Goal: Download file/media

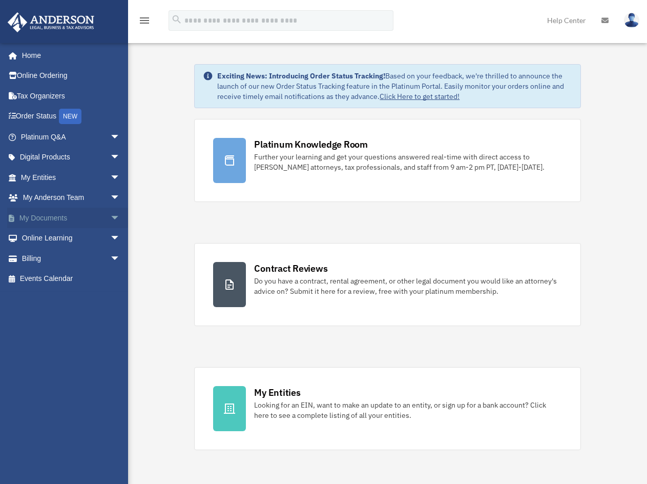
click at [110, 222] on span "arrow_drop_down" at bounding box center [120, 218] width 21 height 21
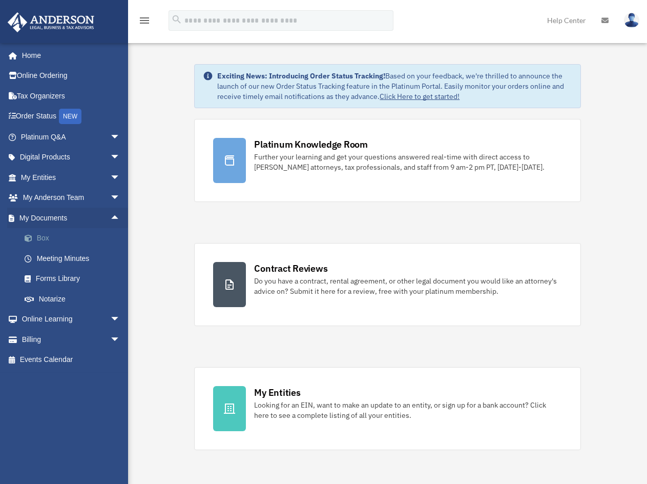
click at [46, 238] on link "Box" at bounding box center [74, 238] width 121 height 21
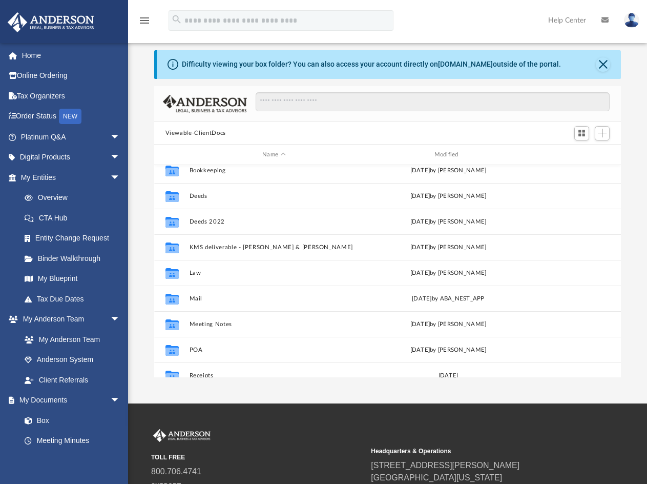
scroll to position [103, 0]
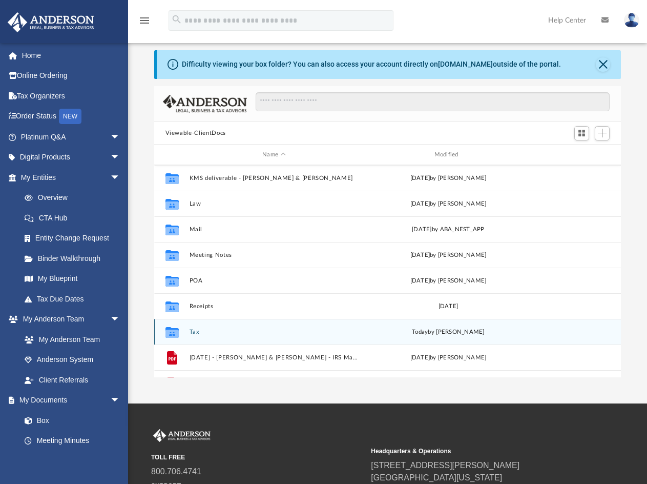
click at [192, 332] on button "Tax" at bounding box center [274, 332] width 170 height 7
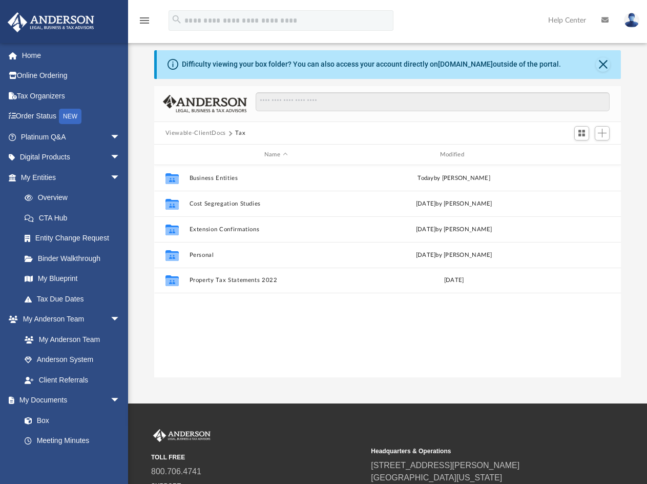
scroll to position [0, 0]
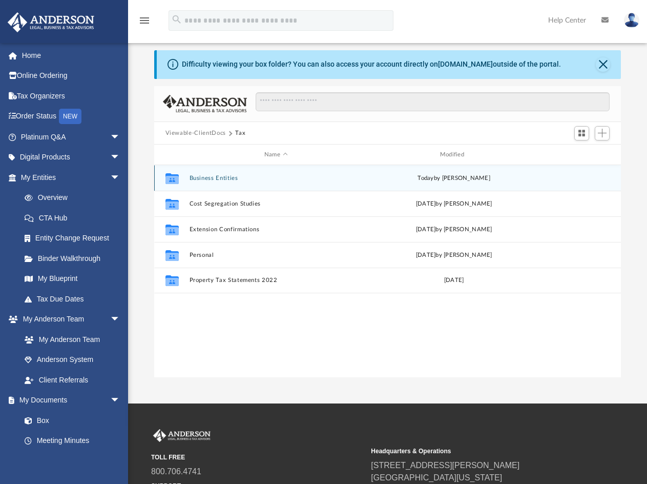
click at [218, 175] on button "Business Entities" at bounding box center [276, 178] width 174 height 7
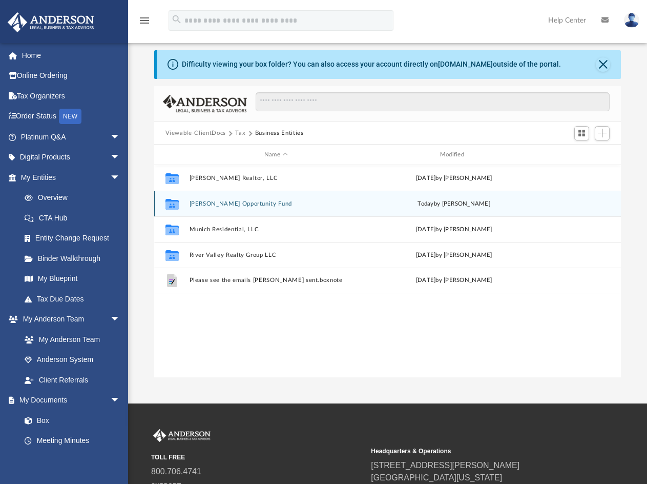
click at [270, 203] on button "[PERSON_NAME] Opportunity Fund" at bounding box center [276, 203] width 174 height 7
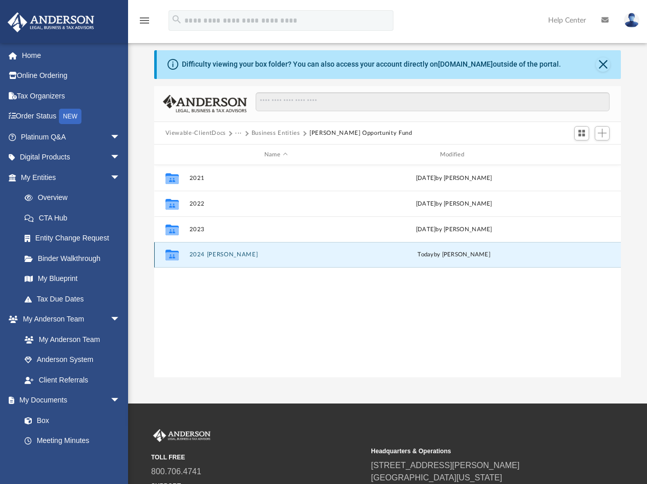
click at [201, 252] on button "2024 [PERSON_NAME]" at bounding box center [276, 254] width 174 height 7
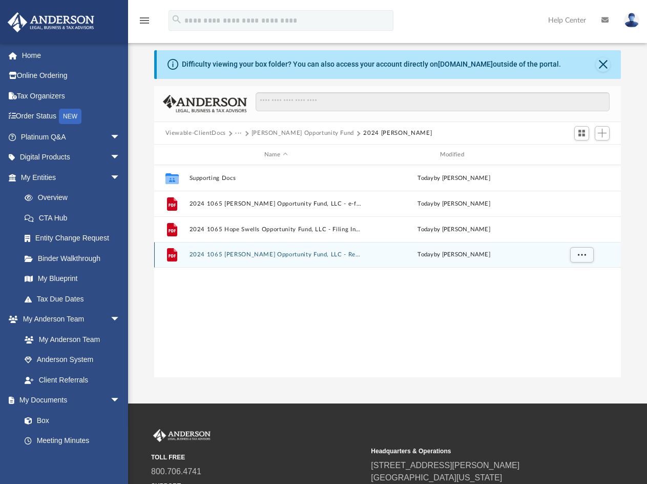
click at [292, 254] on button "2024 1065 [PERSON_NAME] Opportunity Fund, LLC - Review Copy.pdf" at bounding box center [276, 254] width 174 height 7
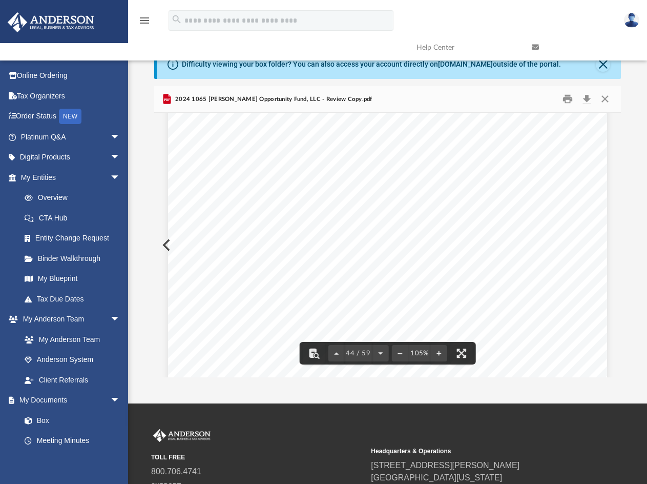
scroll to position [23888, 0]
